Goal: Navigation & Orientation: Find specific page/section

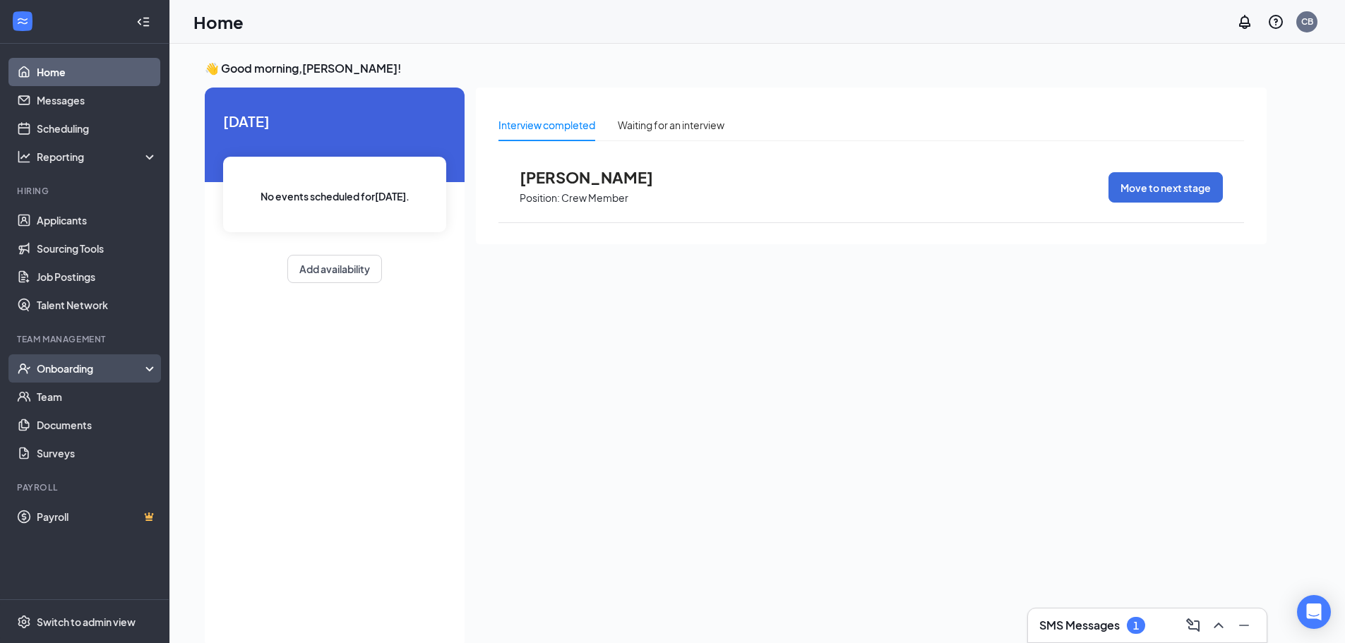
click at [57, 360] on div "Onboarding" at bounding box center [84, 368] width 169 height 28
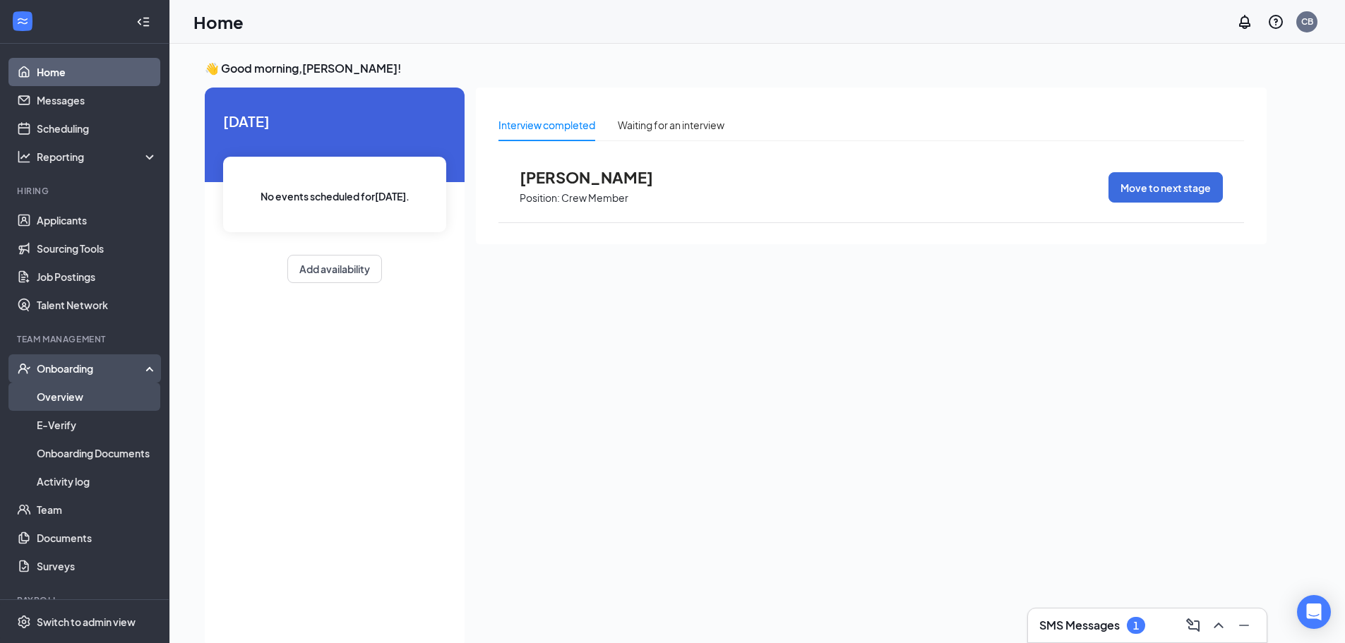
click at [71, 397] on link "Overview" at bounding box center [97, 397] width 121 height 28
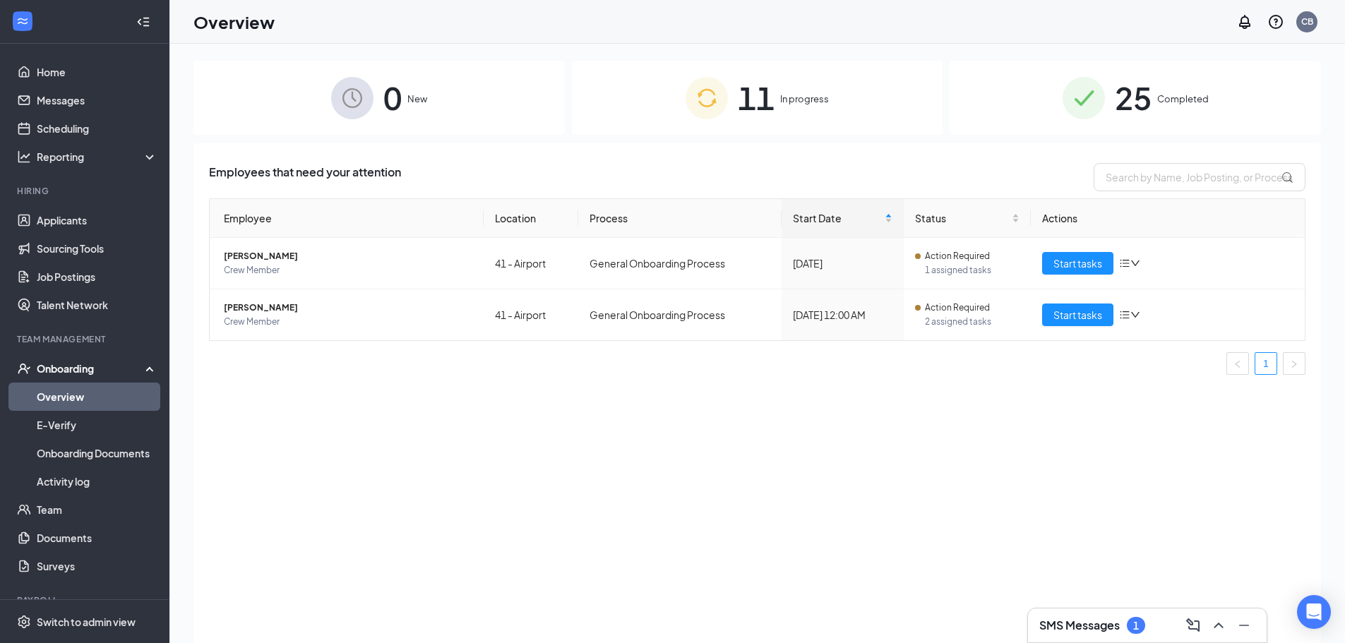
click at [698, 102] on img at bounding box center [707, 98] width 42 height 42
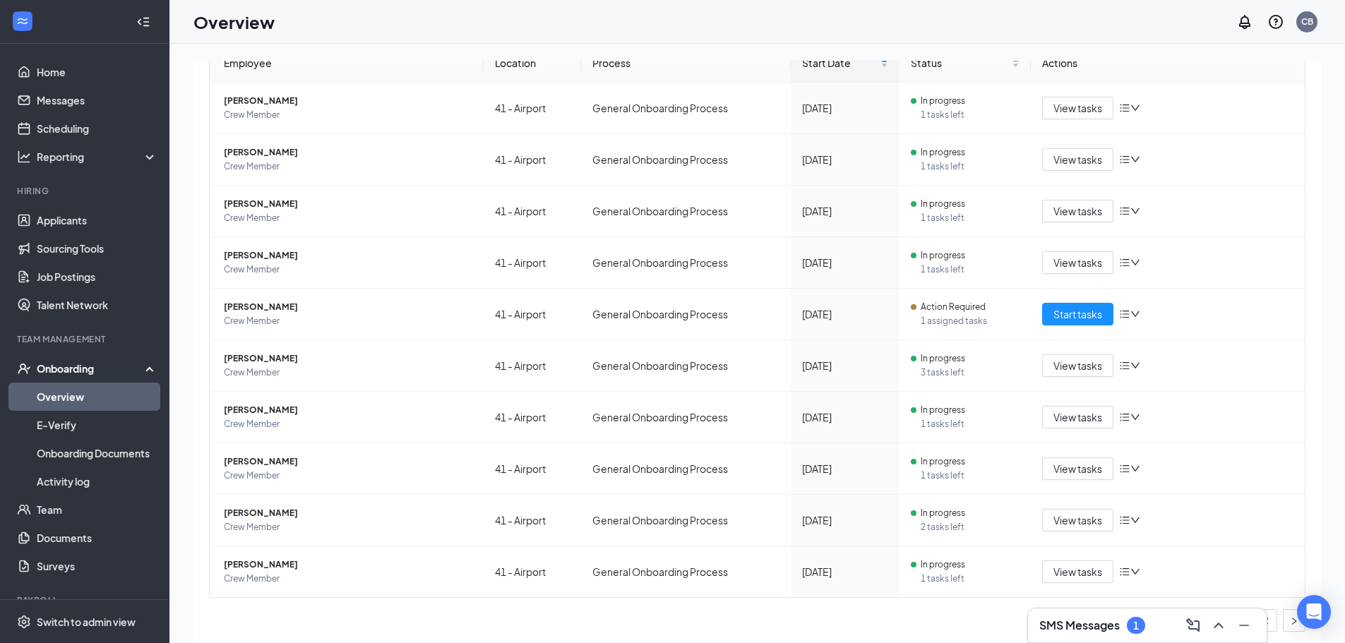
scroll to position [159, 0]
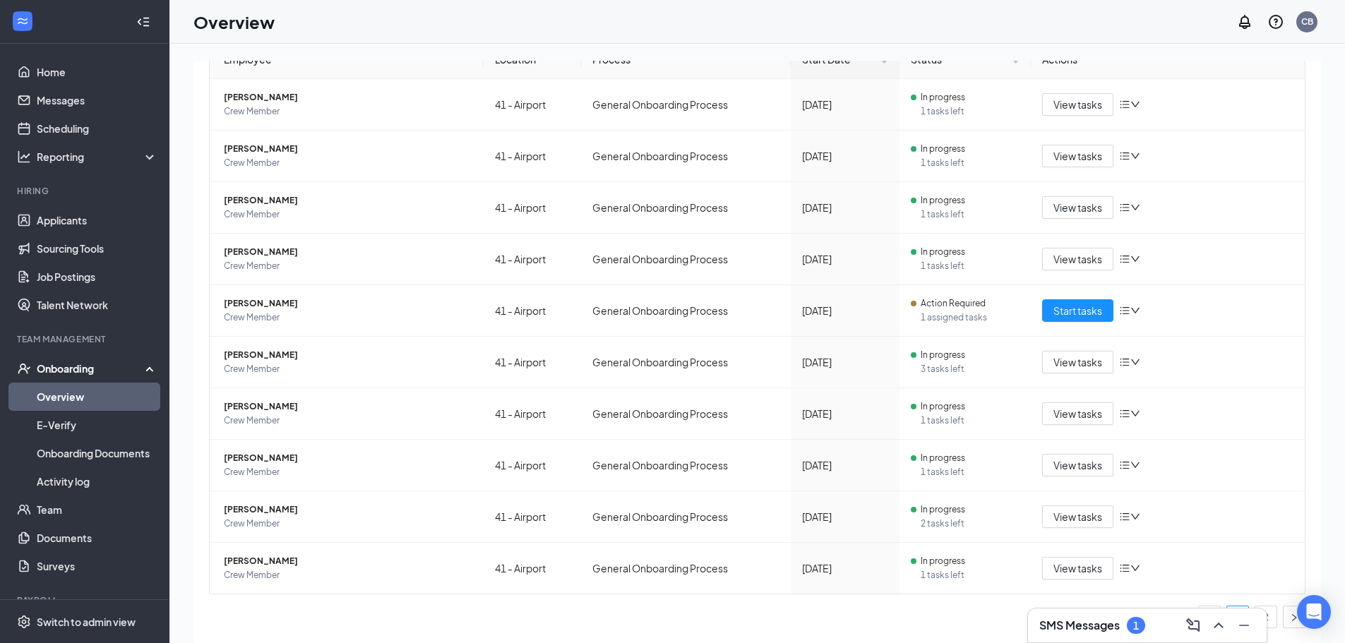
click at [633, 73] on th "Process" at bounding box center [686, 59] width 210 height 39
click at [1251, 320] on td "Start tasks" at bounding box center [1168, 311] width 274 height 52
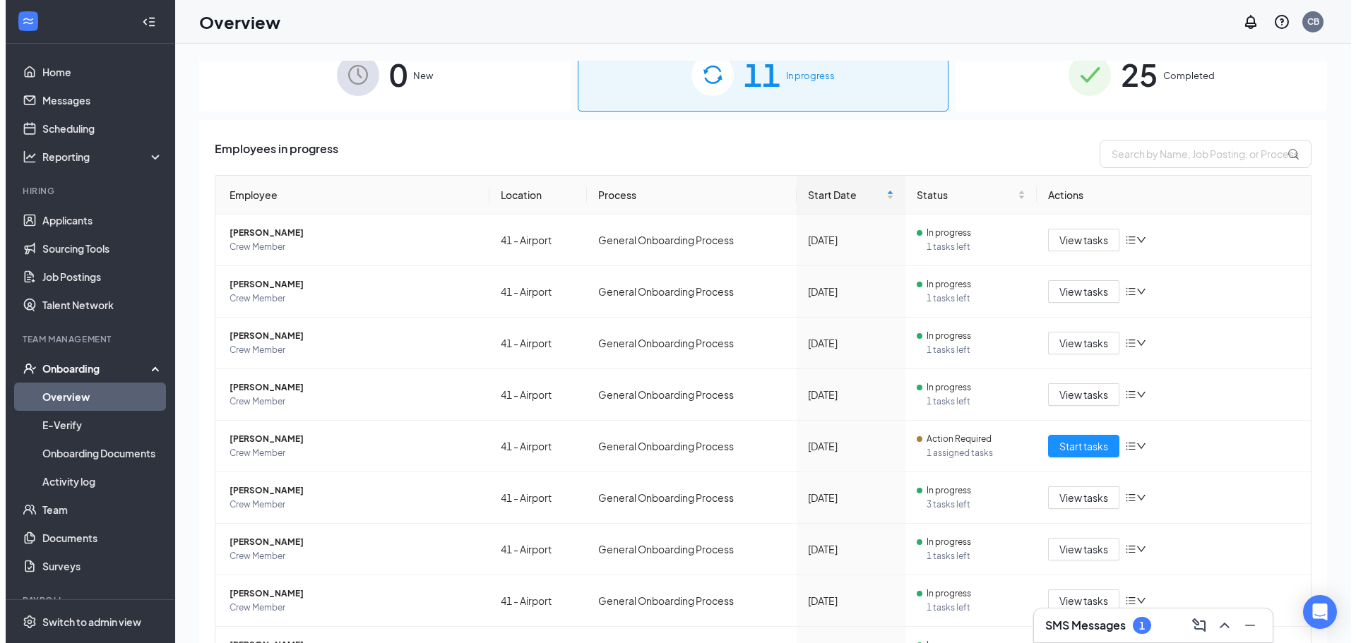
scroll to position [0, 0]
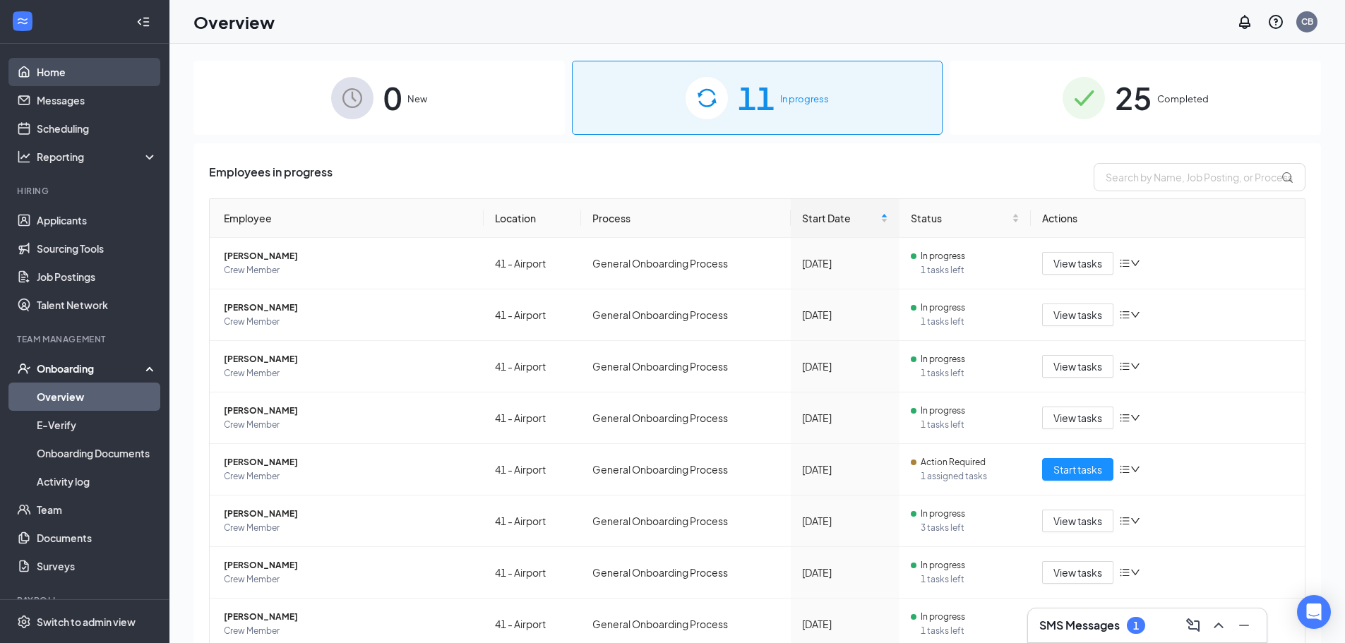
click at [47, 75] on link "Home" at bounding box center [97, 72] width 121 height 28
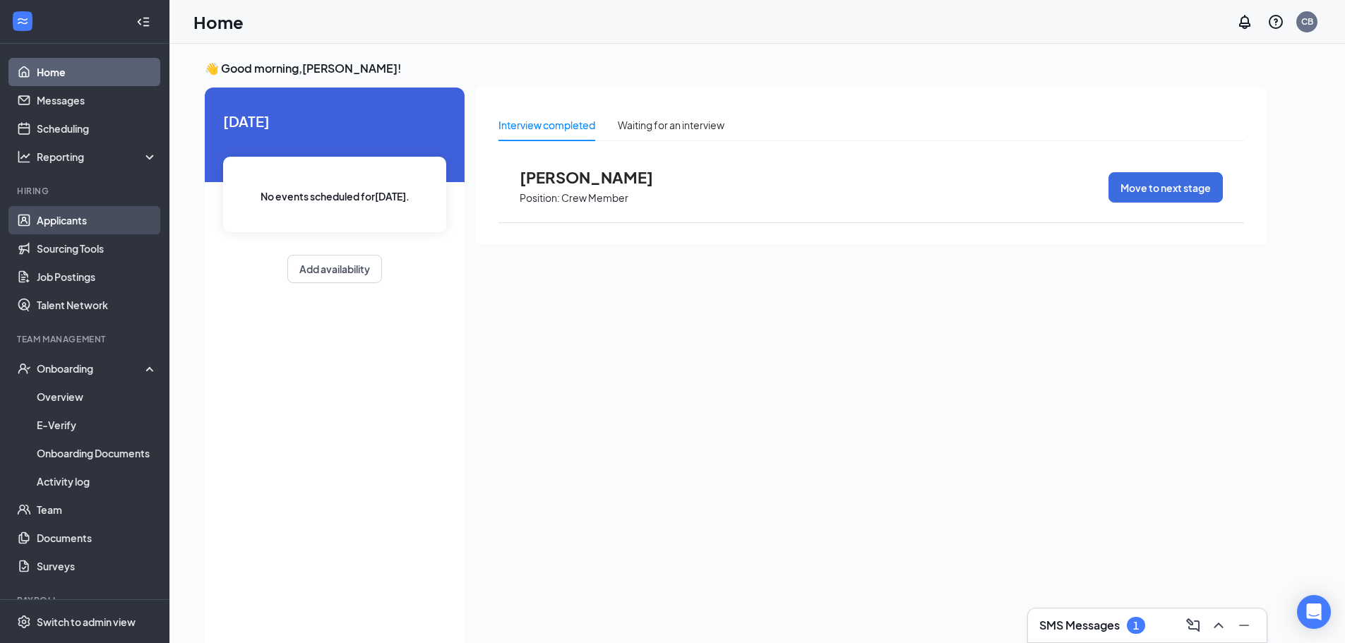
click at [42, 222] on link "Applicants" at bounding box center [97, 220] width 121 height 28
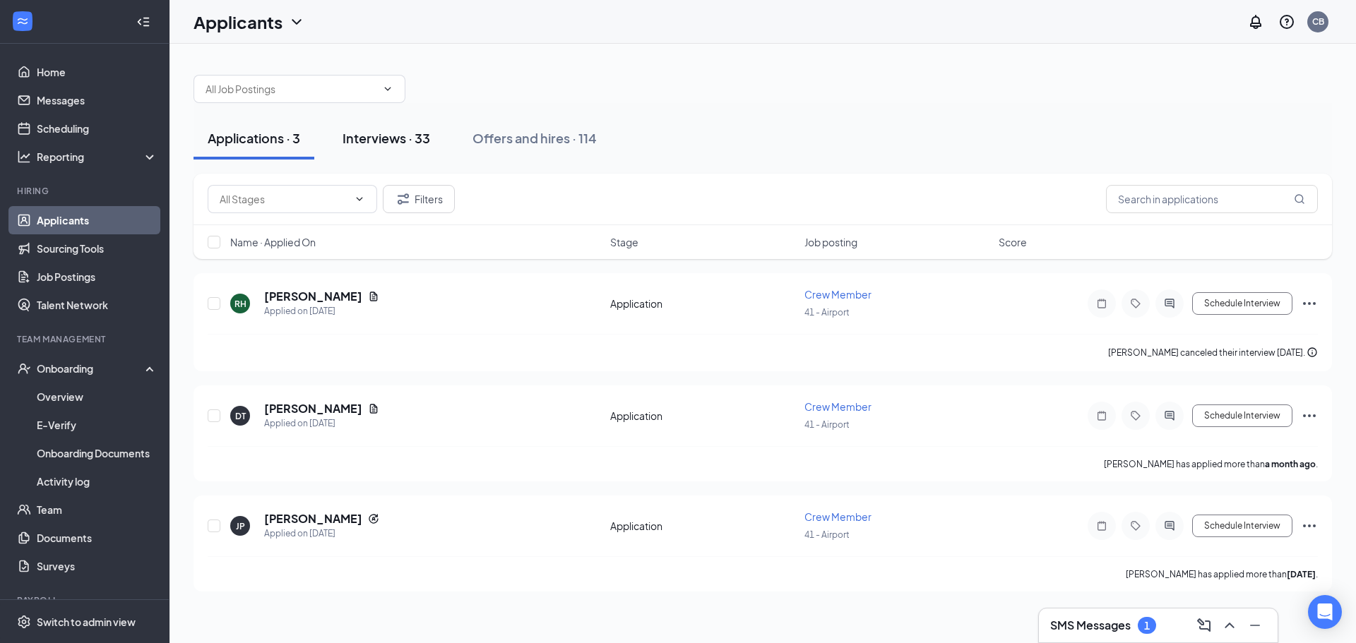
click at [361, 138] on div "Interviews · 33" at bounding box center [386, 138] width 88 height 18
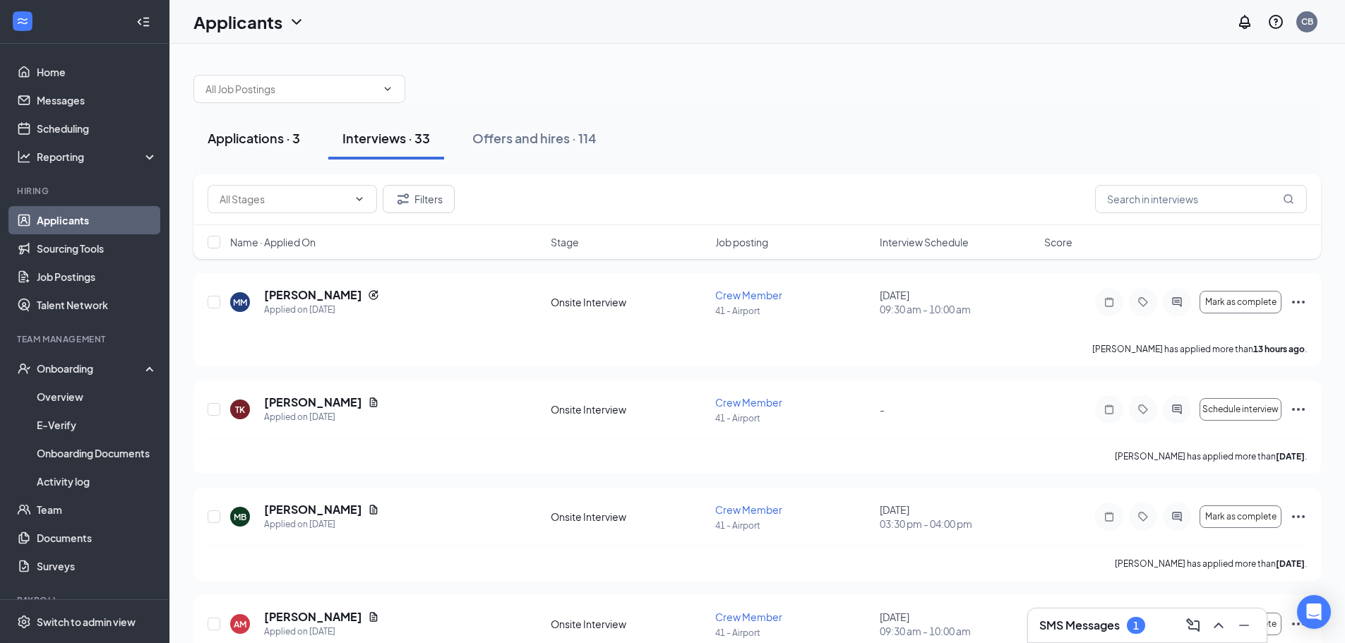
click at [256, 131] on div "Applications · 3" at bounding box center [254, 138] width 92 height 18
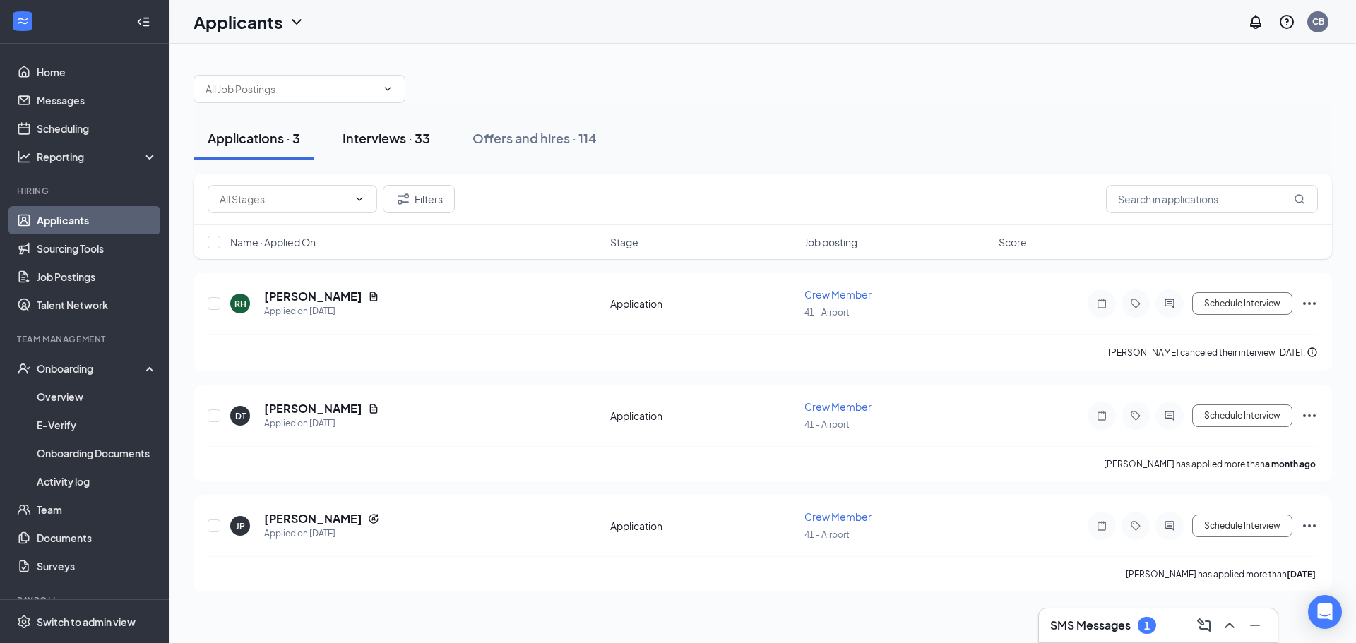
click at [388, 132] on div "Interviews · 33" at bounding box center [386, 138] width 88 height 18
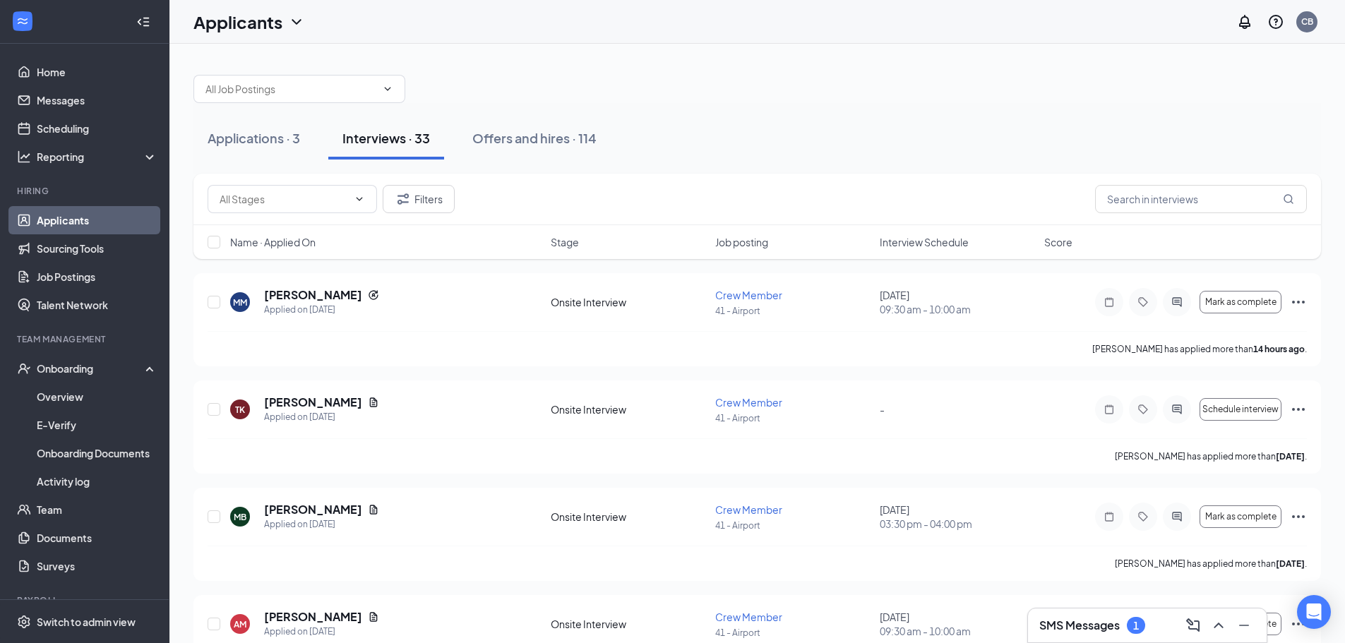
click at [53, 220] on link "Applicants" at bounding box center [97, 220] width 121 height 28
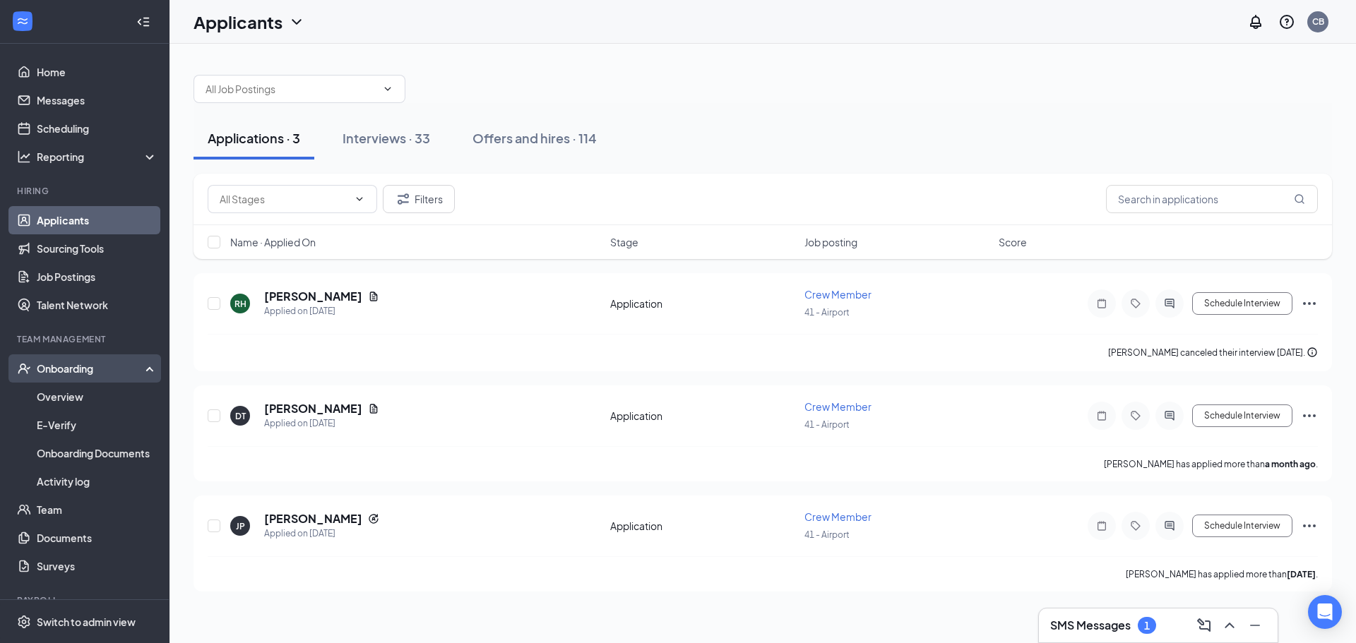
click at [64, 369] on div "Onboarding" at bounding box center [91, 368] width 109 height 14
